Goal: Task Accomplishment & Management: Manage account settings

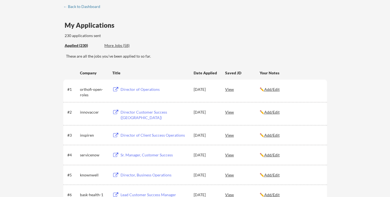
scroll to position [30, 0]
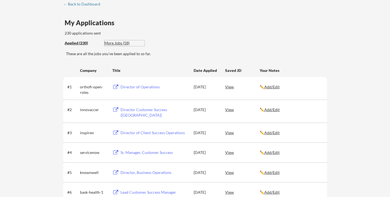
click at [115, 44] on div "More Jobs (58)" at bounding box center [124, 42] width 40 height 5
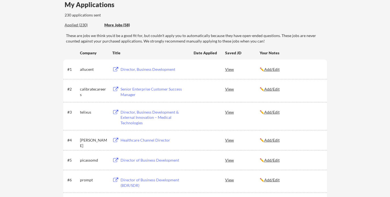
scroll to position [51, 0]
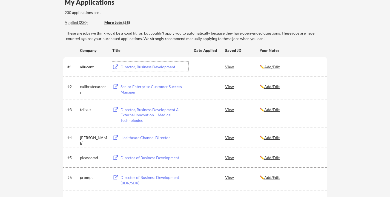
click at [154, 67] on div "Director, Business Development" at bounding box center [154, 66] width 68 height 5
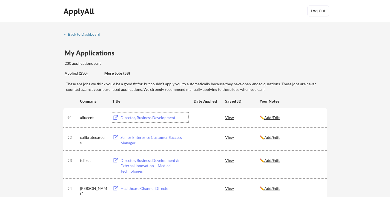
scroll to position [0, 0]
click at [72, 74] on div "Applied (230)" at bounding box center [83, 72] width 36 height 5
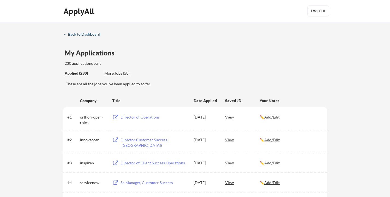
click at [84, 35] on div "← Back to Dashboard" at bounding box center [83, 34] width 41 height 4
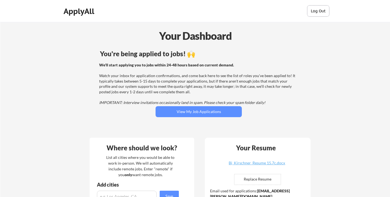
click at [318, 12] on button "Log Out" at bounding box center [318, 10] width 22 height 11
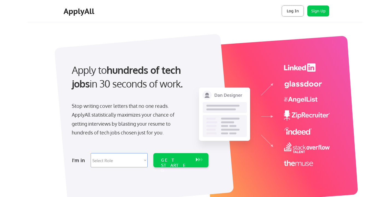
click at [291, 11] on button "Log In" at bounding box center [293, 10] width 22 height 11
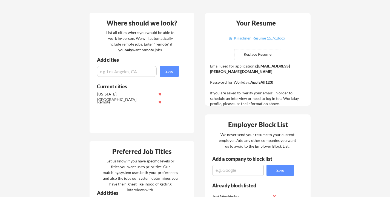
scroll to position [41, 0]
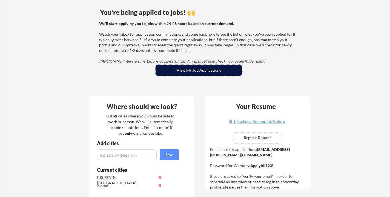
click at [175, 68] on button "View My Job Applications" at bounding box center [199, 70] width 86 height 11
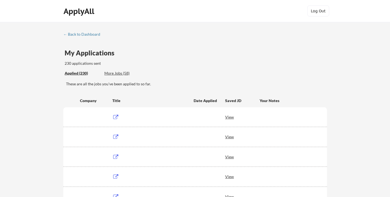
scroll to position [55, 0]
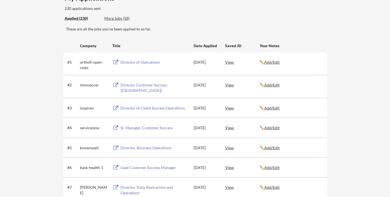
click at [229, 61] on div "View" at bounding box center [242, 62] width 35 height 10
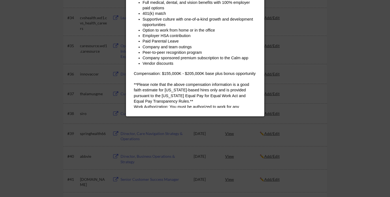
scroll to position [813, 0]
click at [373, 67] on div at bounding box center [195, 98] width 390 height 197
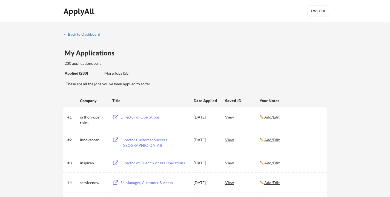
scroll to position [0, 0]
click at [117, 73] on div "More Jobs (58)" at bounding box center [124, 72] width 40 height 5
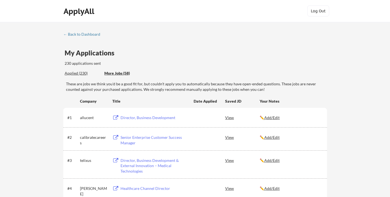
click at [228, 117] on div "View" at bounding box center [242, 117] width 35 height 10
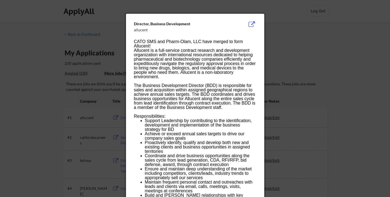
click at [388, 42] on div at bounding box center [195, 98] width 390 height 197
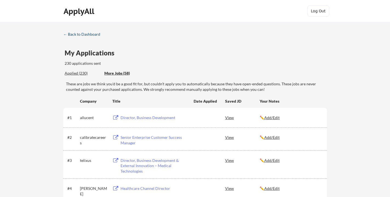
click at [74, 34] on div "← Back to Dashboard" at bounding box center [83, 34] width 41 height 4
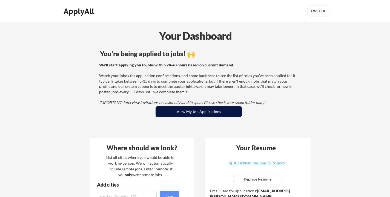
click at [191, 112] on button "View My Job Applications" at bounding box center [199, 111] width 86 height 11
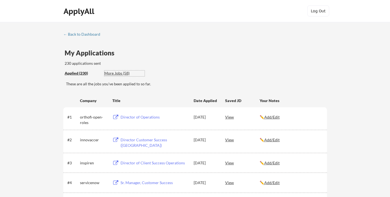
click at [121, 74] on div "More Jobs (58)" at bounding box center [124, 72] width 40 height 5
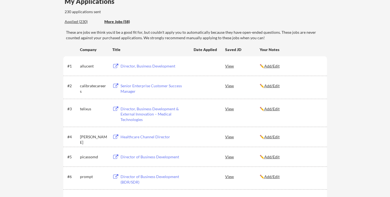
scroll to position [52, 0]
click at [272, 136] on u "Add/Edit" at bounding box center [271, 136] width 15 height 5
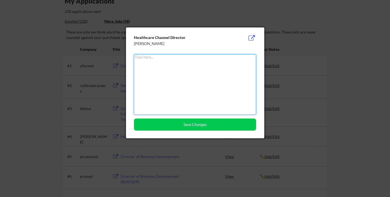
click at [344, 36] on div at bounding box center [195, 98] width 390 height 197
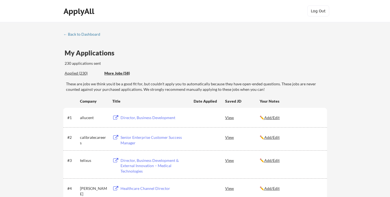
scroll to position [0, 0]
click at [71, 34] on div "← Back to Dashboard" at bounding box center [83, 34] width 41 height 4
